Goal: Register for event/course

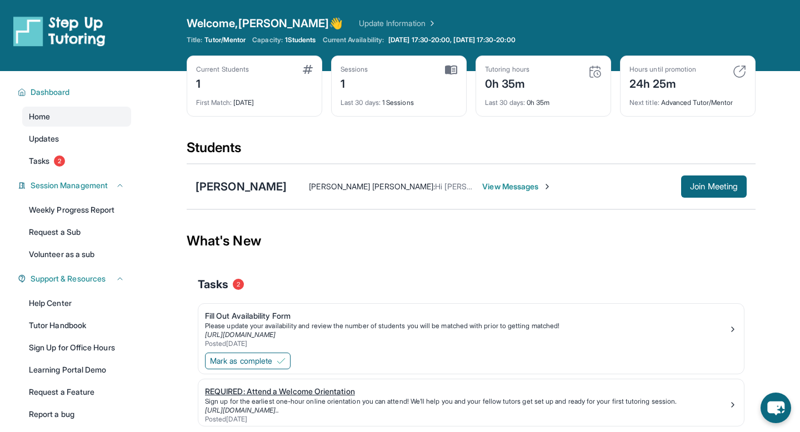
click at [450, 403] on div "Sign up for the earliest one-hour online orientation you can attend! We’ll help…" at bounding box center [466, 401] width 523 height 9
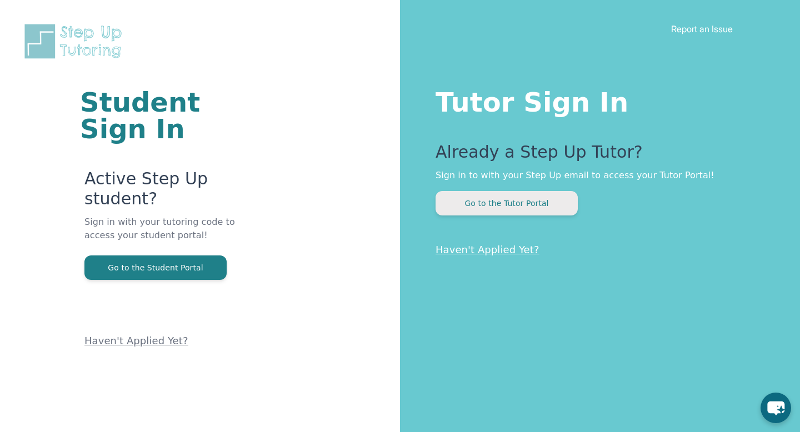
click at [496, 205] on button "Go to the Tutor Portal" at bounding box center [506, 203] width 142 height 24
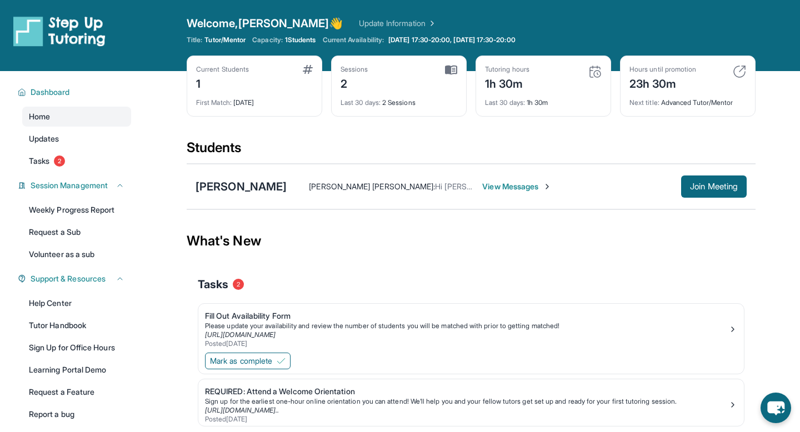
click at [503, 101] on span "Last 30 days :" at bounding box center [505, 102] width 40 height 8
